Goal: Task Accomplishment & Management: Manage account settings

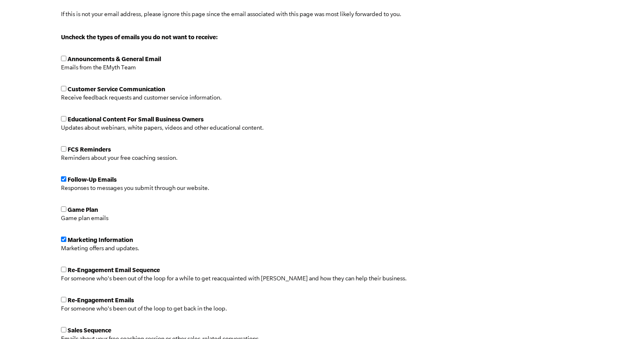
scroll to position [151, 0]
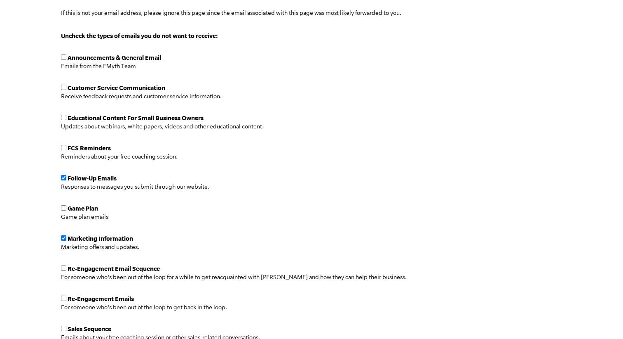
click at [64, 175] on input "checkbox" at bounding box center [63, 177] width 5 height 5
checkbox input "false"
click at [64, 237] on input "checkbox" at bounding box center [63, 237] width 5 height 5
checkbox input "false"
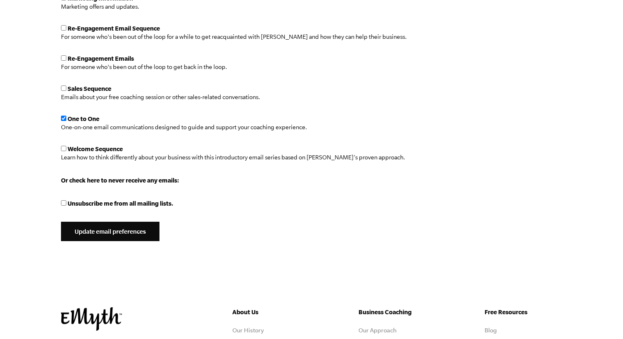
scroll to position [408, 0]
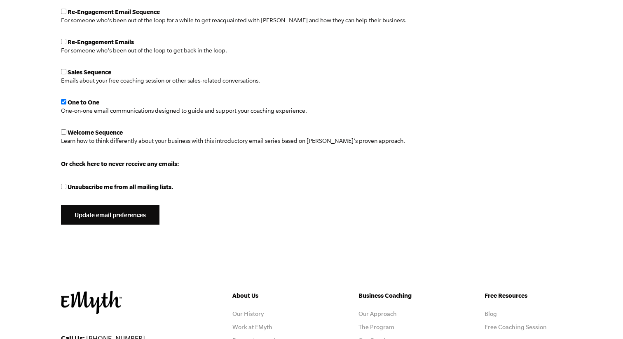
click at [64, 100] on input "checkbox" at bounding box center [63, 101] width 5 height 5
checkbox input "false"
click at [89, 208] on input "Update email preferences" at bounding box center [110, 215] width 99 height 20
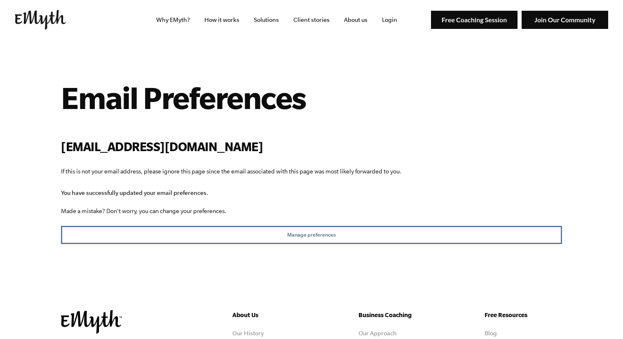
click at [95, 242] on button "Manage preferences" at bounding box center [311, 235] width 501 height 18
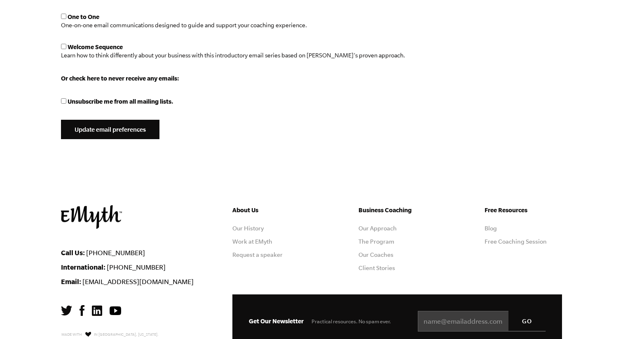
scroll to position [462, 0]
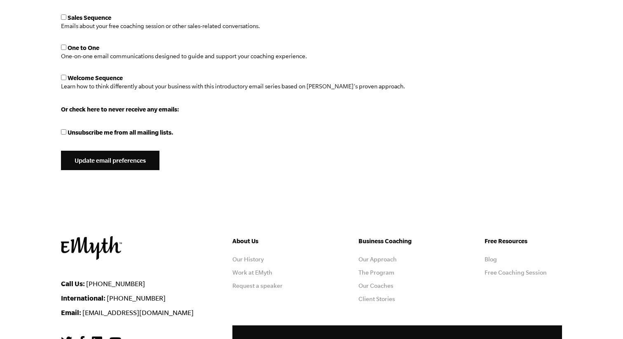
click at [86, 134] on span "Unsubscribe me from all mailing lists." at bounding box center [121, 132] width 106 height 7
click at [66, 134] on input "Unsubscribe me from all mailing lists." at bounding box center [63, 131] width 5 height 5
checkbox input "true"
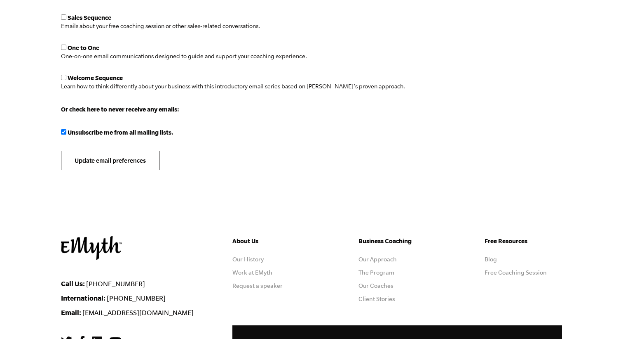
click at [113, 157] on input "Update email preferences" at bounding box center [110, 161] width 99 height 20
